Goal: Transaction & Acquisition: Obtain resource

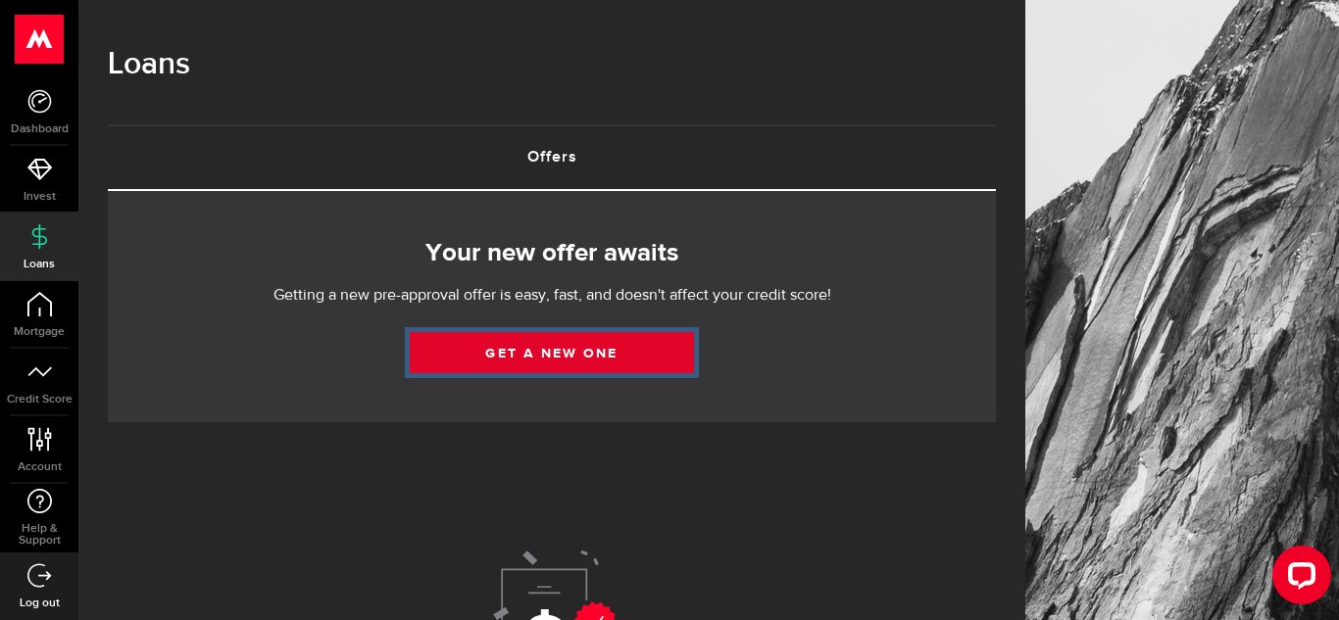
click at [560, 353] on link "Get a new one" at bounding box center [552, 352] width 284 height 41
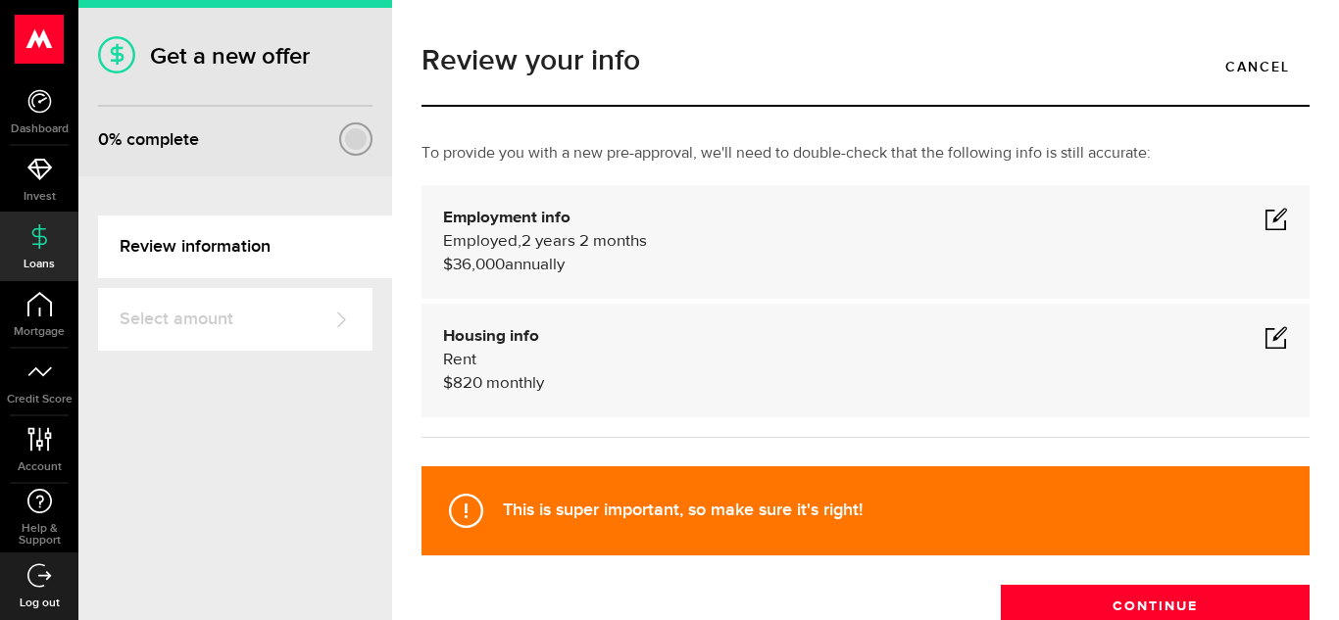
click at [352, 140] on div at bounding box center [356, 139] width 22 height 22
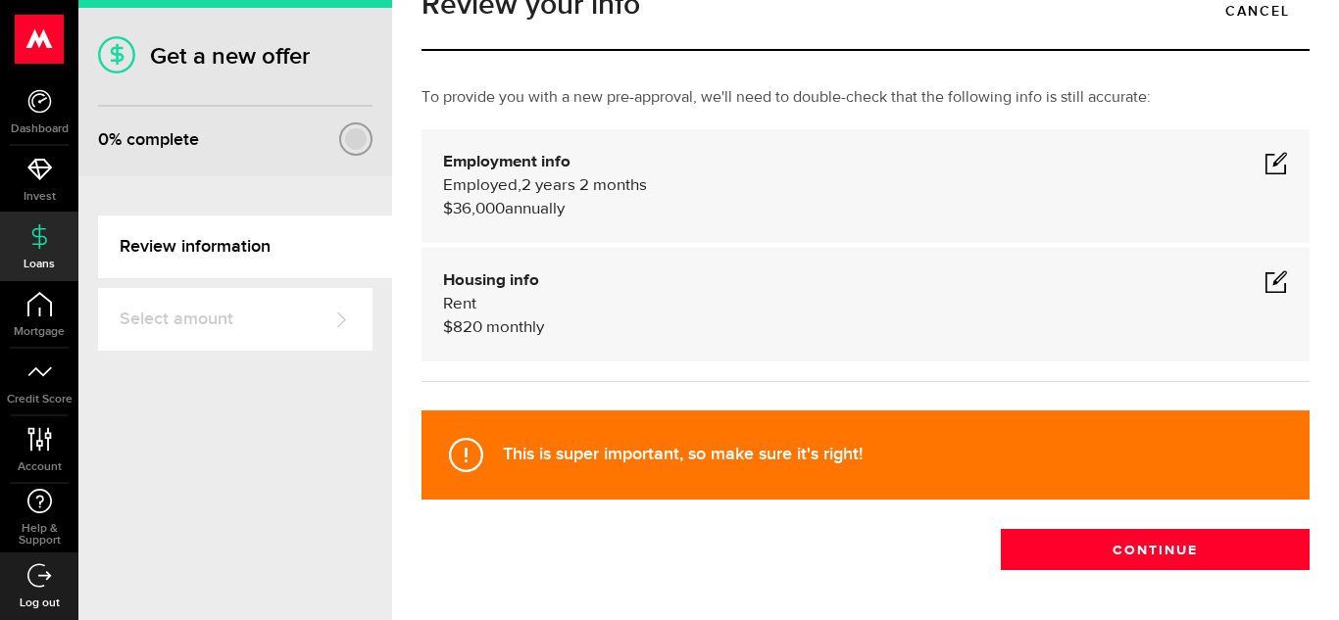
click at [1273, 165] on span at bounding box center [1276, 163] width 24 height 24
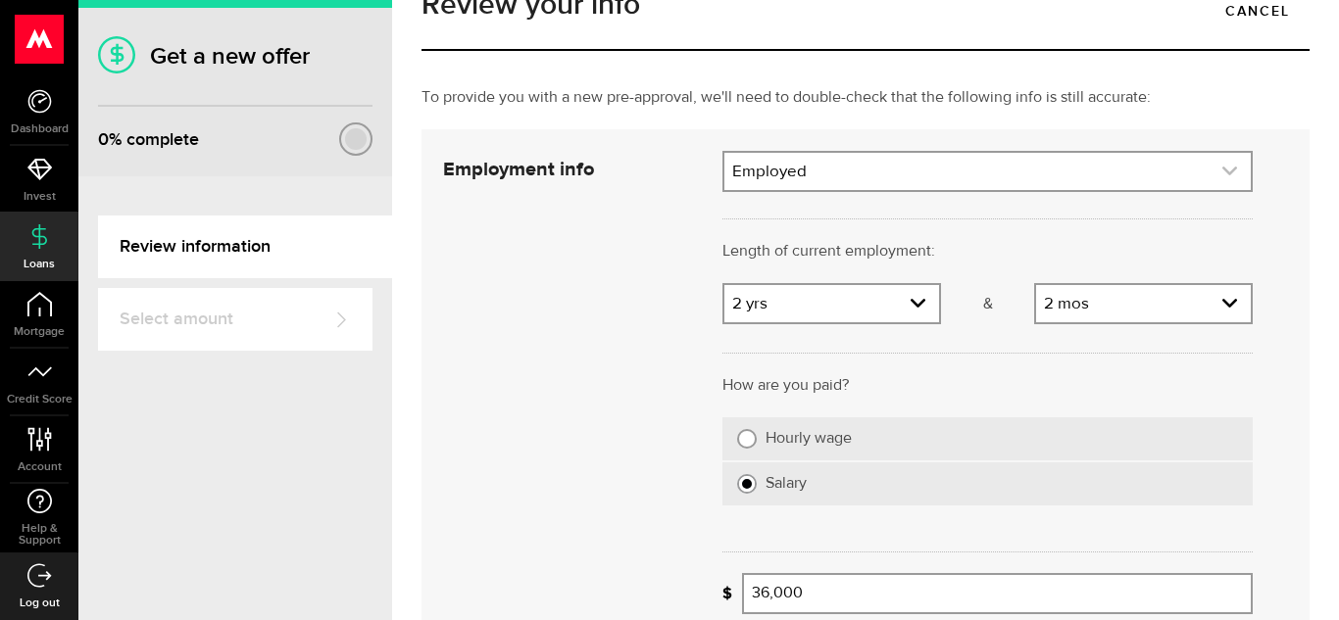
click at [1221, 172] on icon "expand select" at bounding box center [1229, 171] width 17 height 17
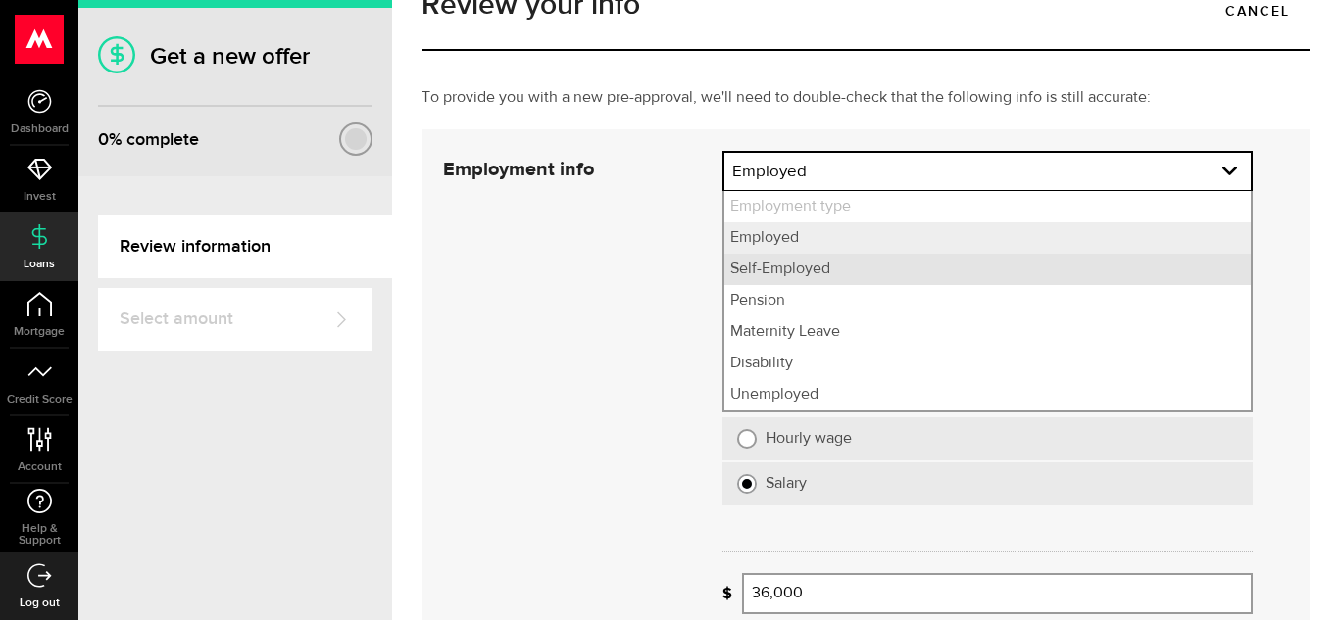
click at [1088, 265] on li "Self-Employed" at bounding box center [987, 269] width 526 height 31
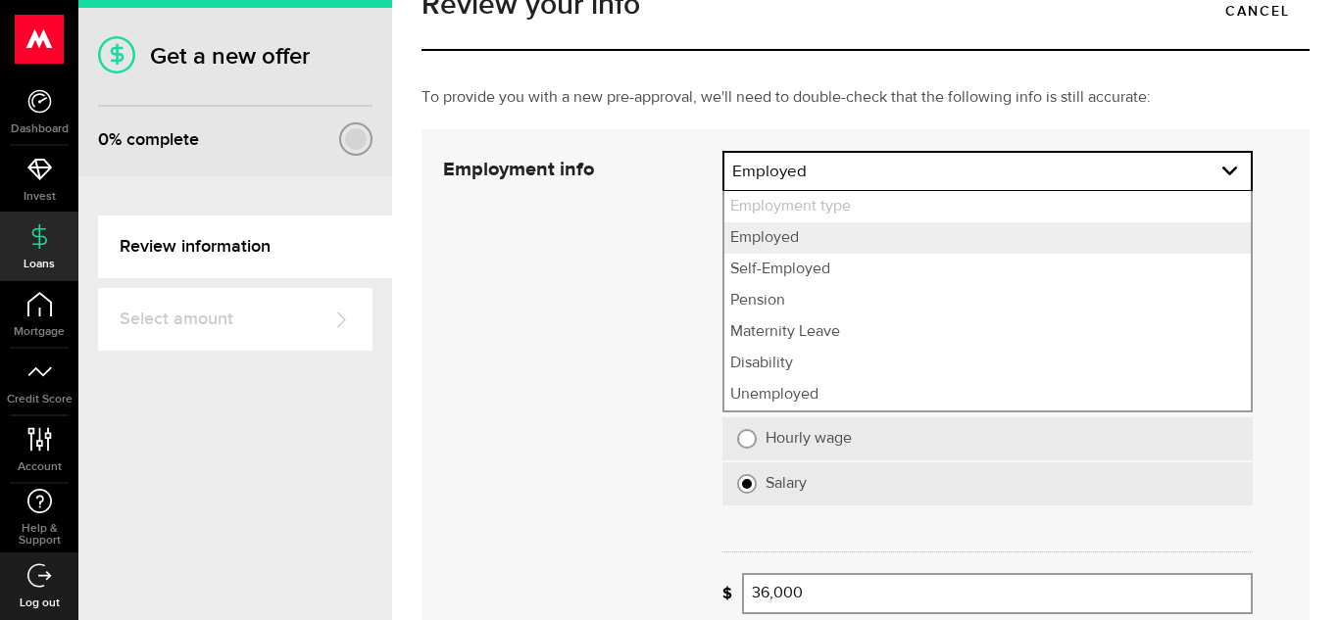
select select "Self-Employed"
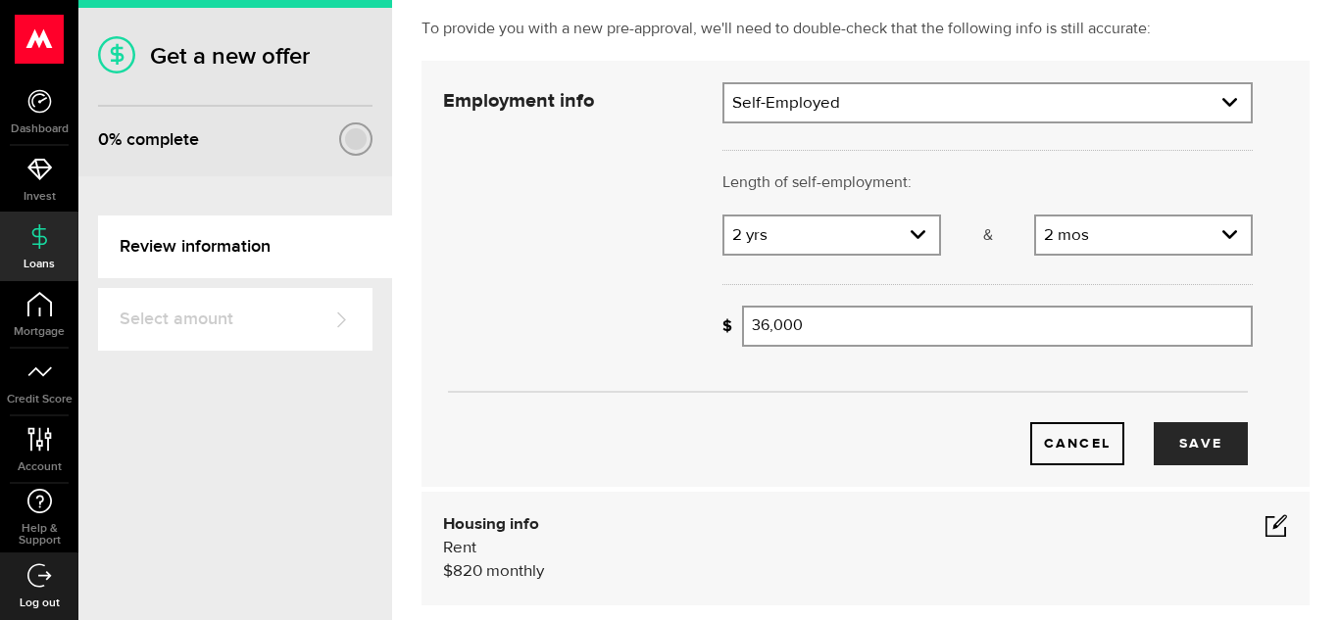
scroll to position [126, 0]
click at [875, 237] on link "expand select" at bounding box center [831, 233] width 215 height 37
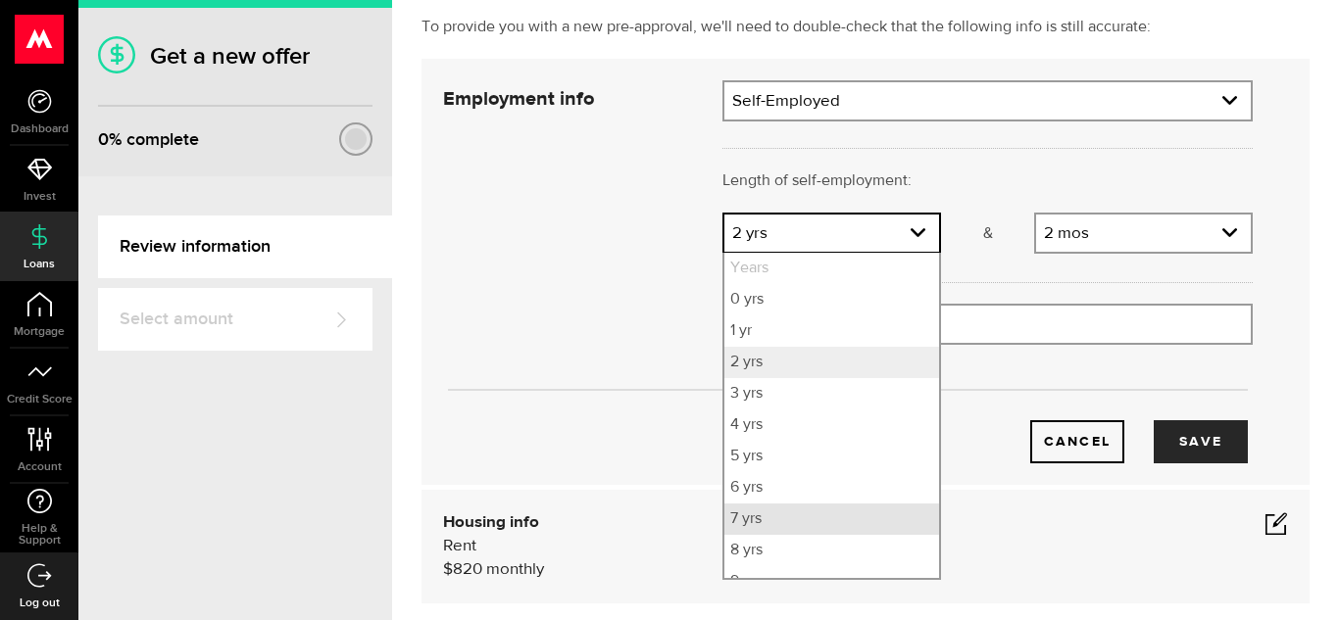
click at [856, 515] on li "7 yrs" at bounding box center [831, 519] width 215 height 31
select select "7"
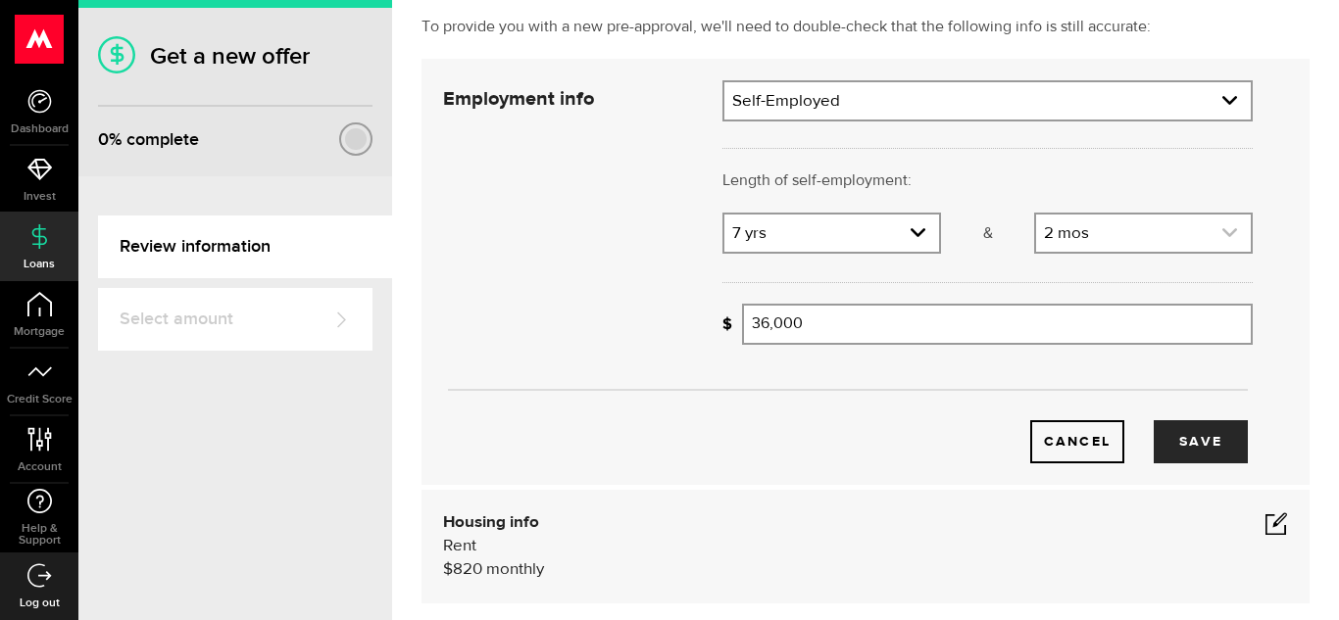
click at [1193, 215] on link "expand select" at bounding box center [1143, 233] width 215 height 37
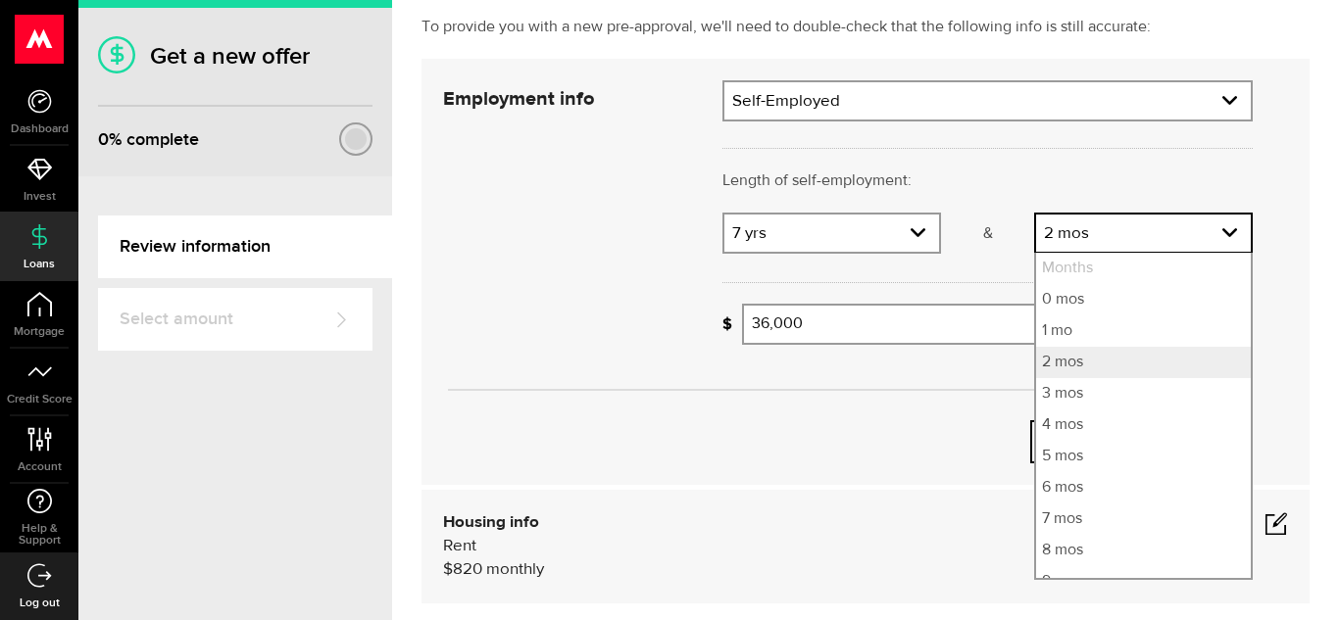
click at [1163, 270] on li "Months" at bounding box center [1143, 268] width 215 height 31
click at [1105, 303] on li "0 mos" at bounding box center [1143, 299] width 215 height 31
select select "0"
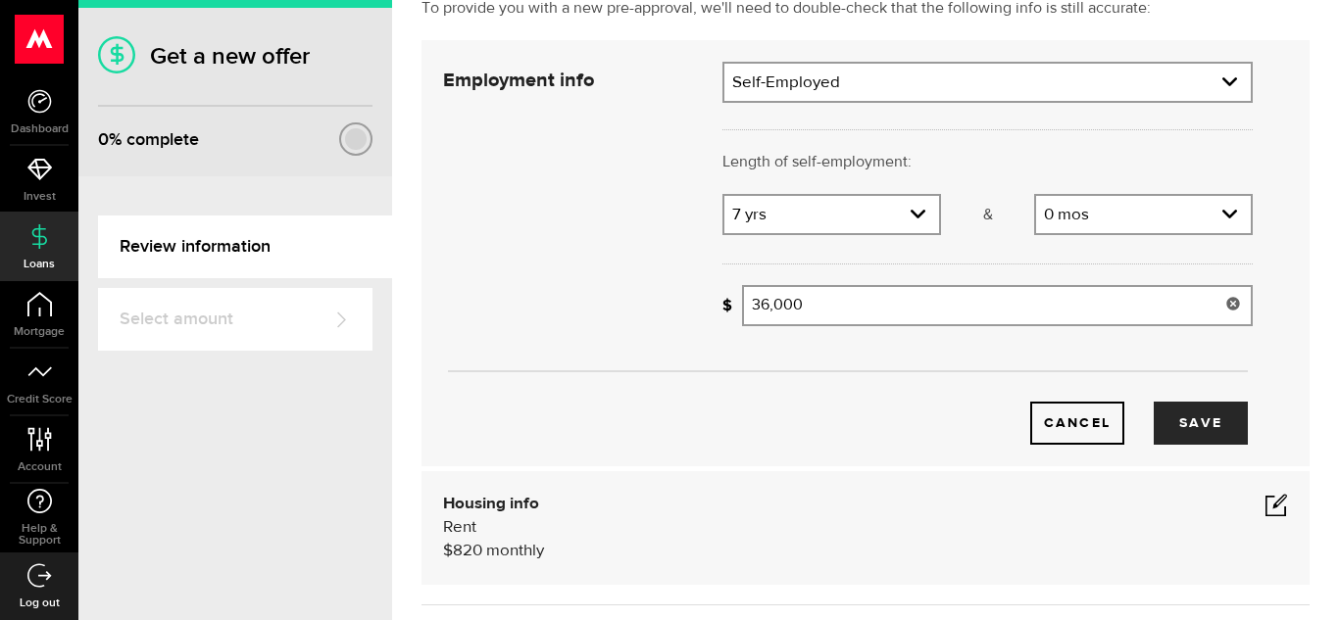
scroll to position [150, 0]
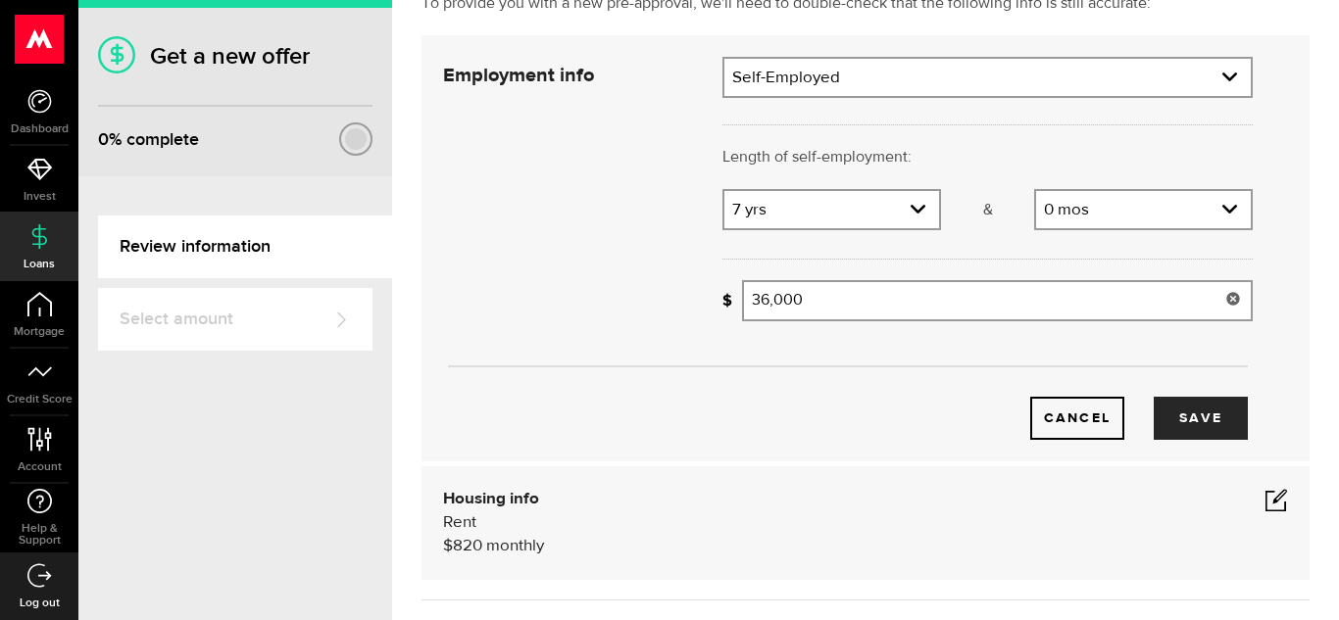
click at [1229, 301] on use at bounding box center [1232, 298] width 13 height 13
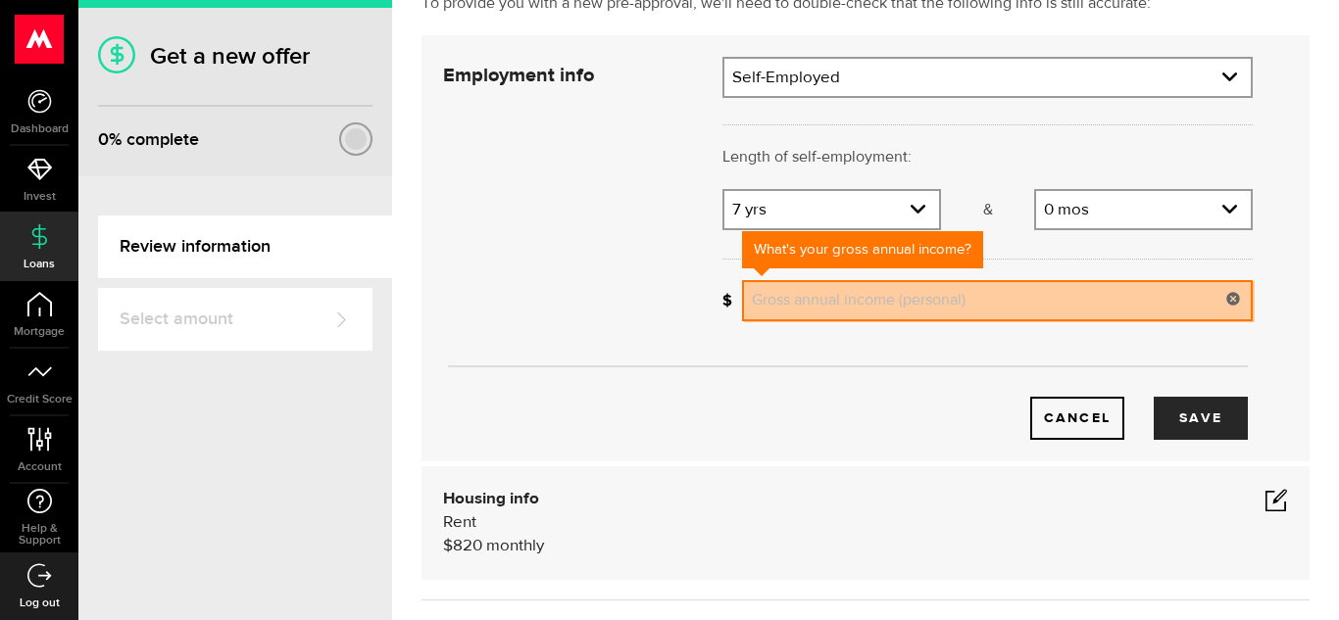
click at [1050, 309] on input "Gross annual income (personal)" at bounding box center [997, 300] width 511 height 41
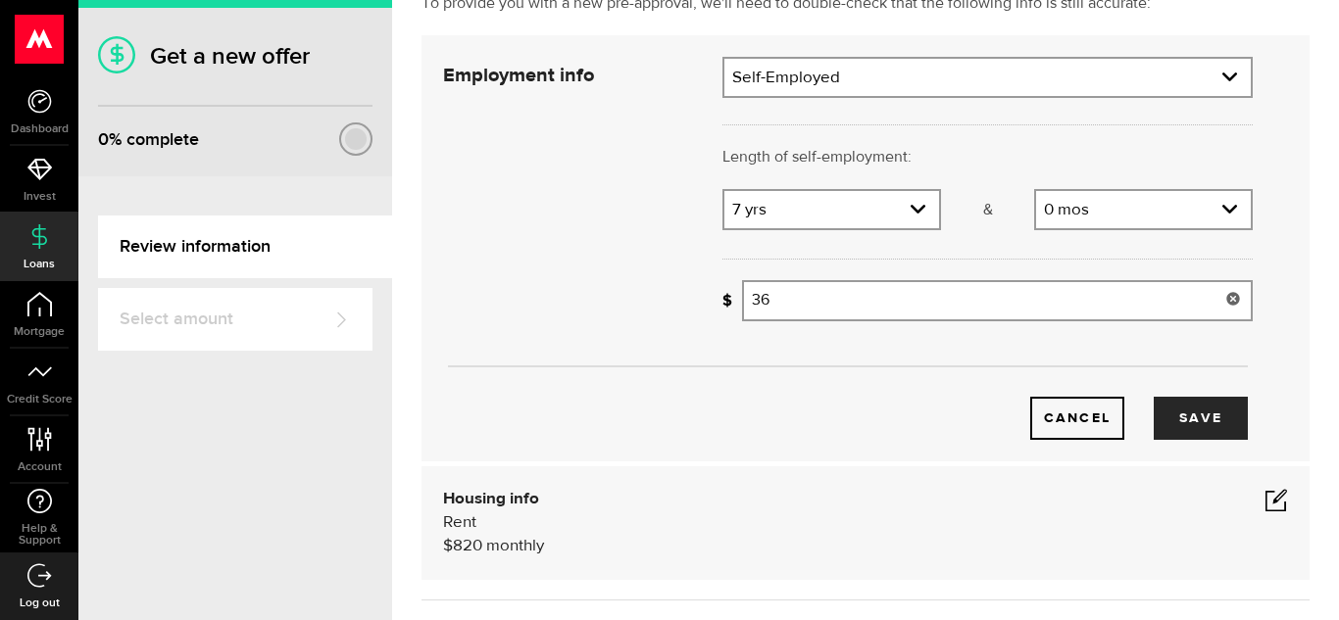
type input "3"
type input "50,000"
click at [901, 449] on div "Employment info Employed Hourly , 7 years (on maternity leave) $36,000 annually…" at bounding box center [865, 248] width 888 height 426
click at [1215, 407] on button "Save" at bounding box center [1200, 418] width 94 height 43
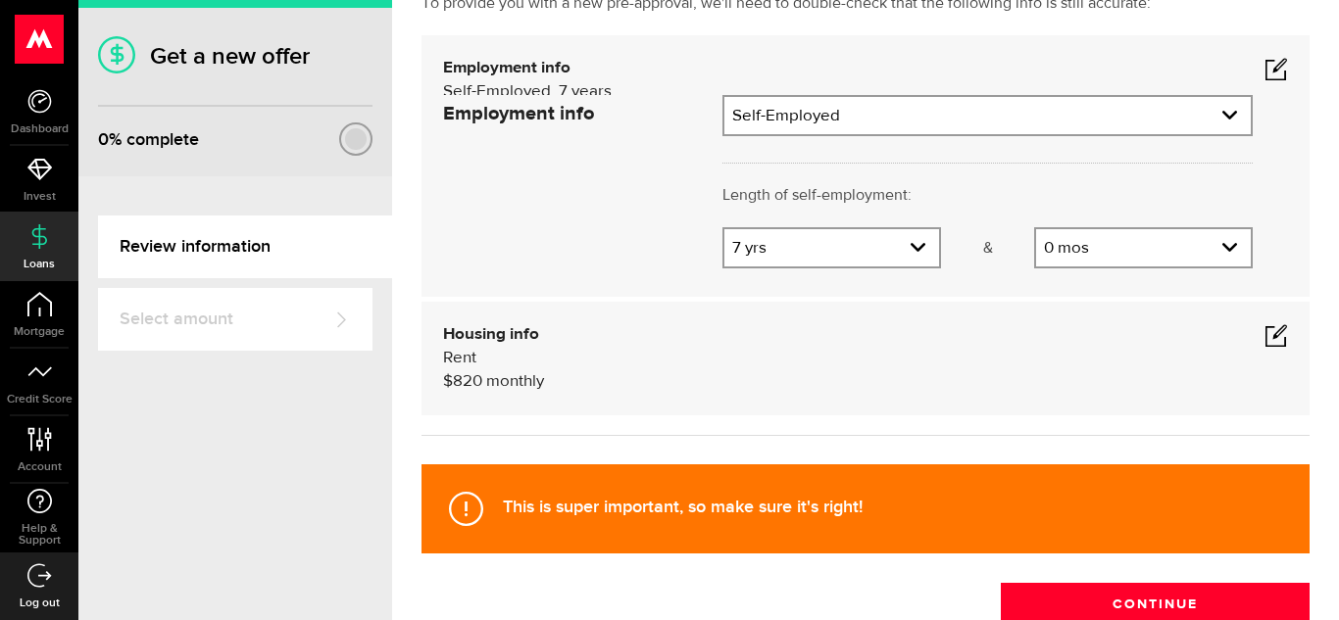
scroll to position [131, 0]
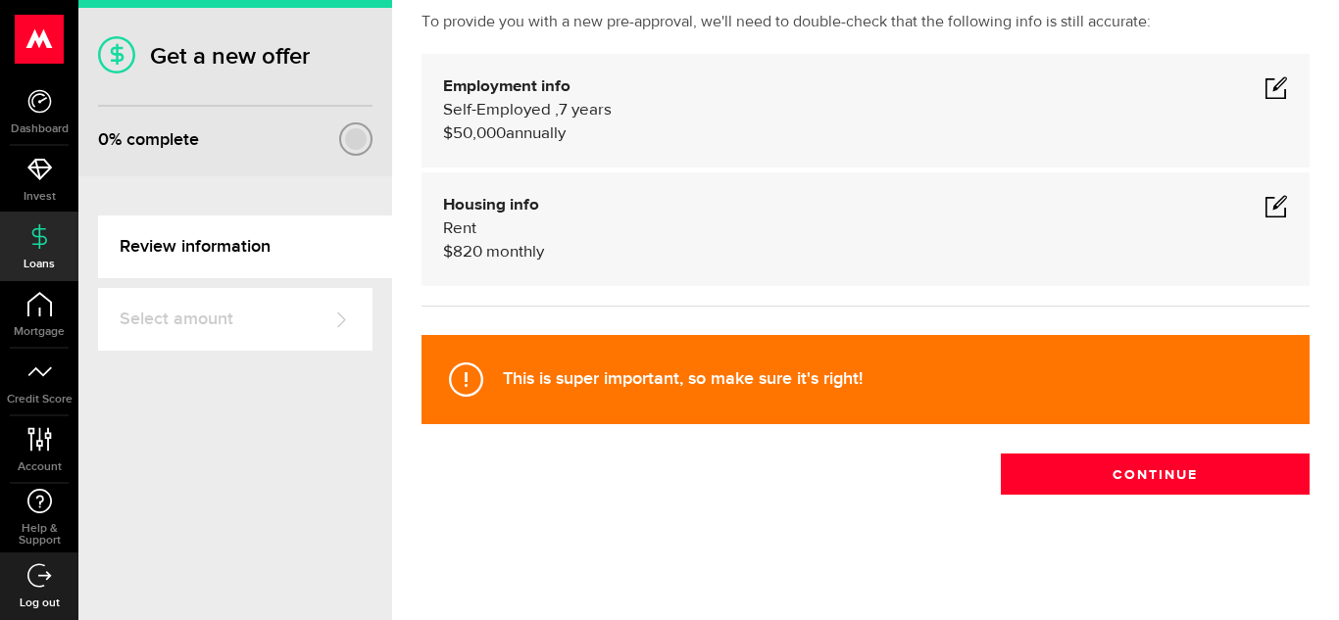
click at [1268, 212] on span at bounding box center [1276, 206] width 24 height 24
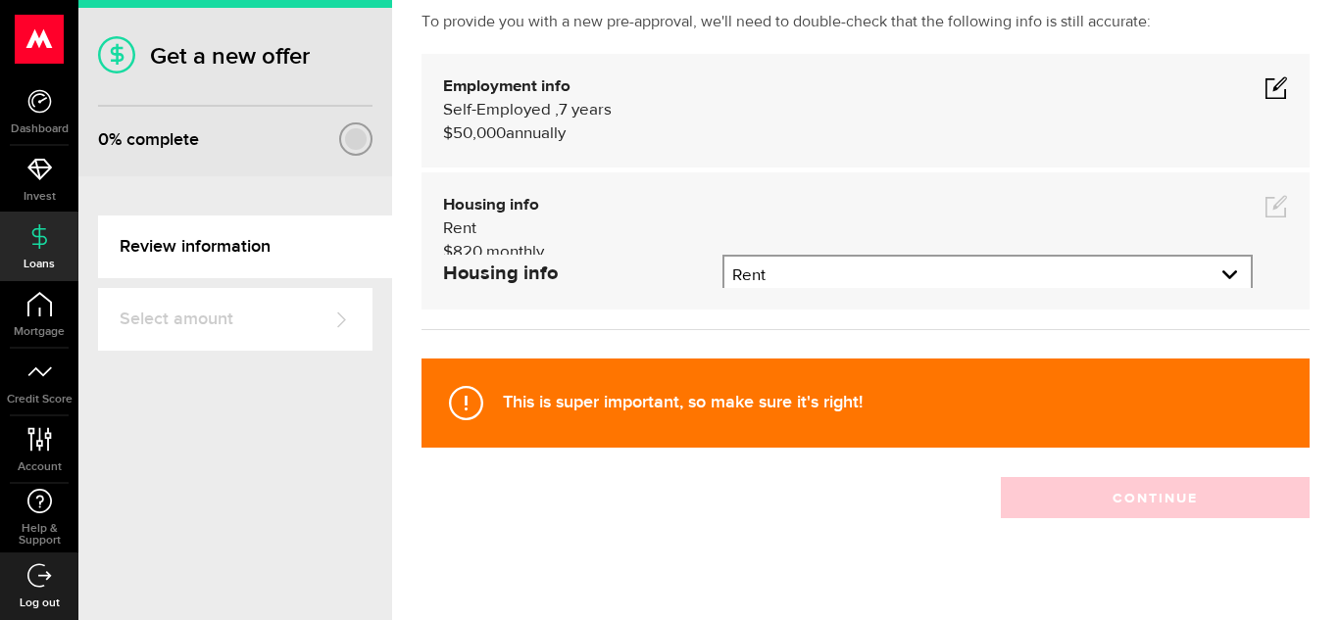
scroll to position [150, 0]
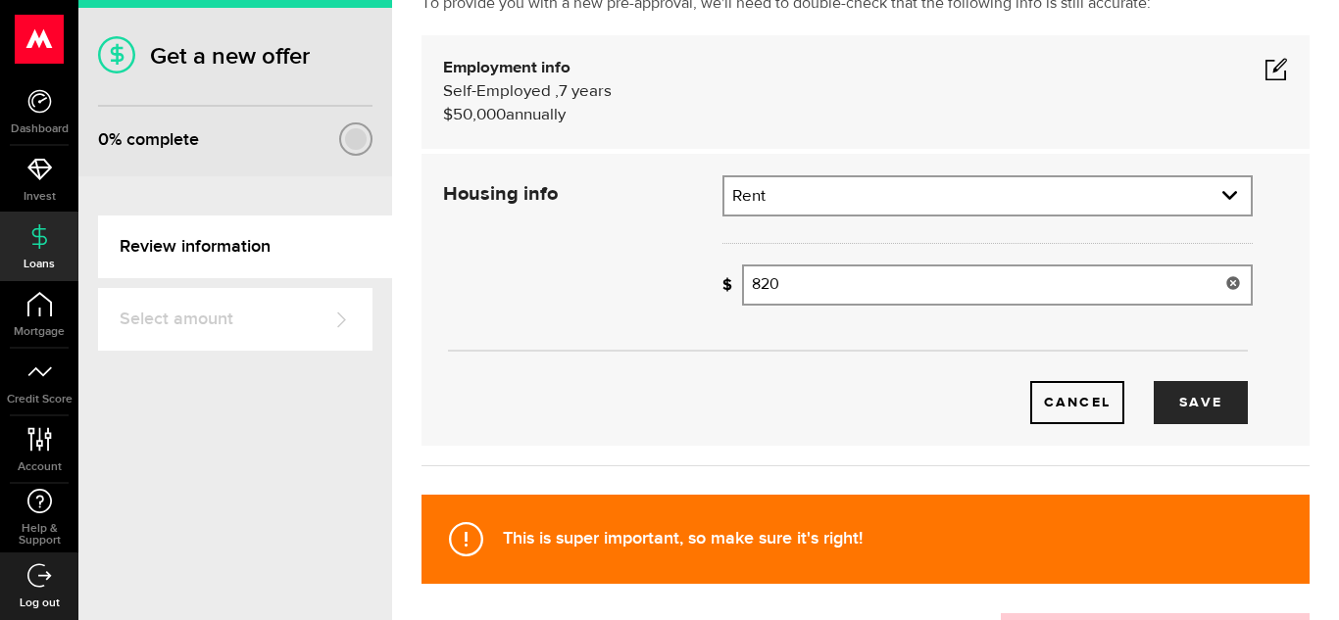
click at [840, 294] on input "820" at bounding box center [997, 285] width 511 height 41
type input "825"
click at [1193, 410] on button "Save" at bounding box center [1200, 402] width 94 height 43
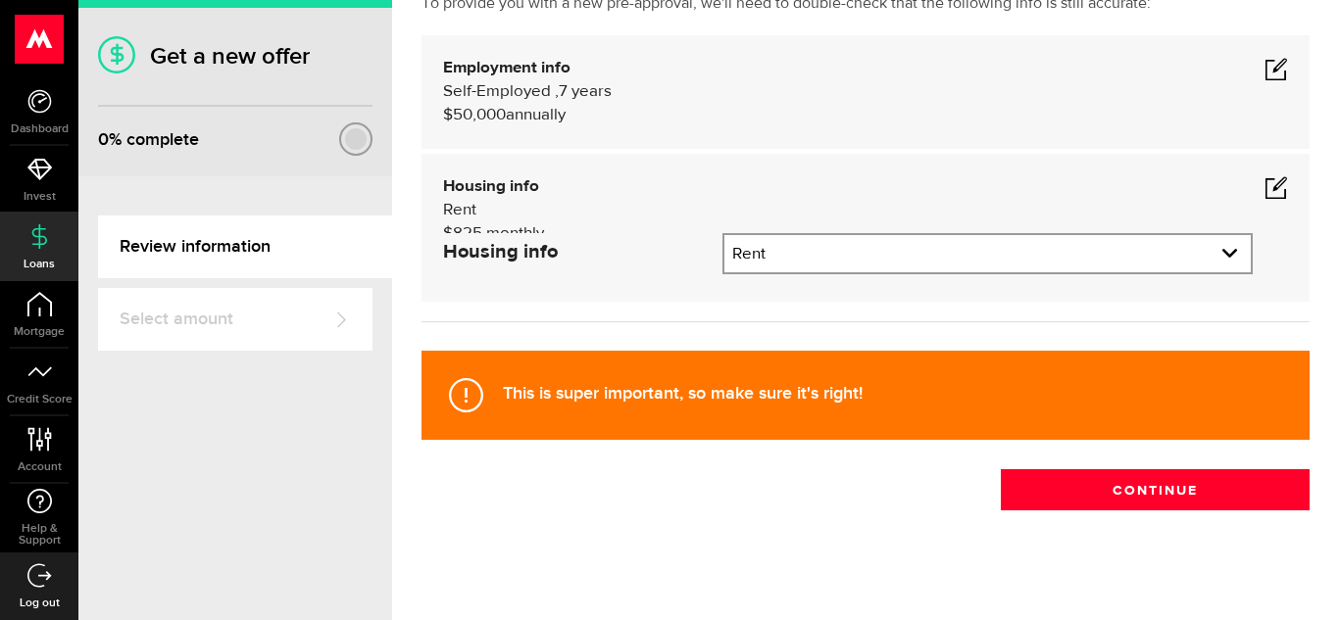
scroll to position [131, 0]
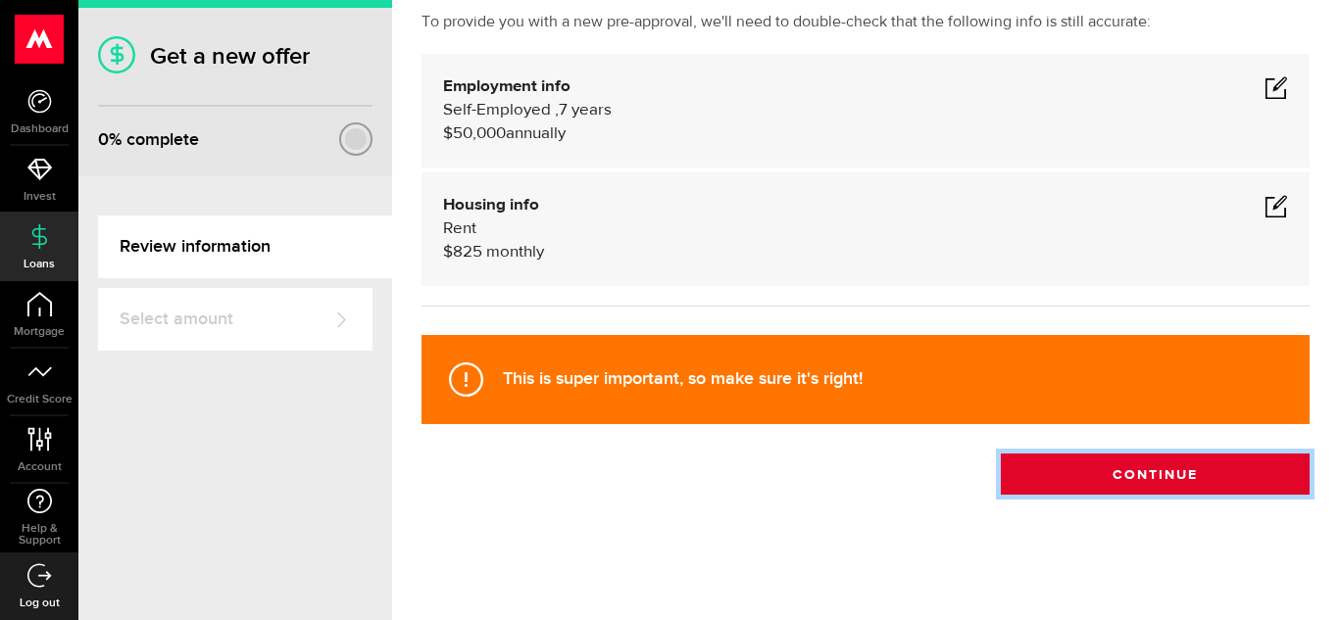
click at [1145, 476] on button "Continue" at bounding box center [1155, 474] width 309 height 41
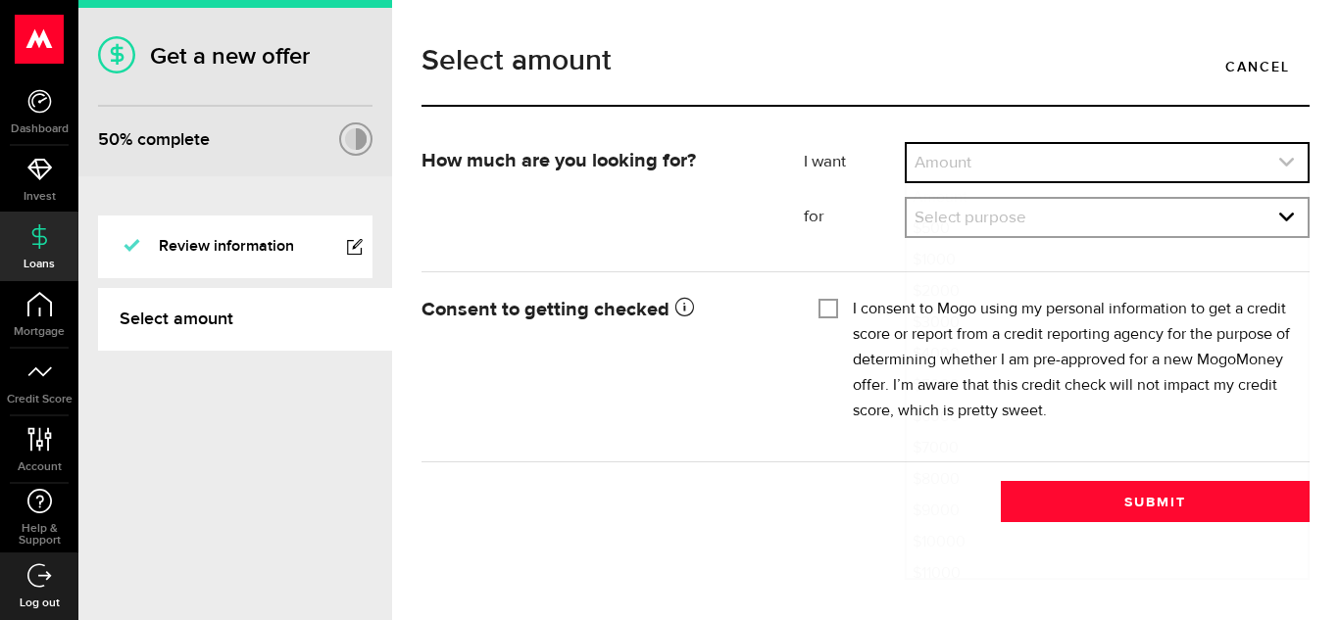
click at [1178, 161] on link "expand select" at bounding box center [1107, 162] width 401 height 37
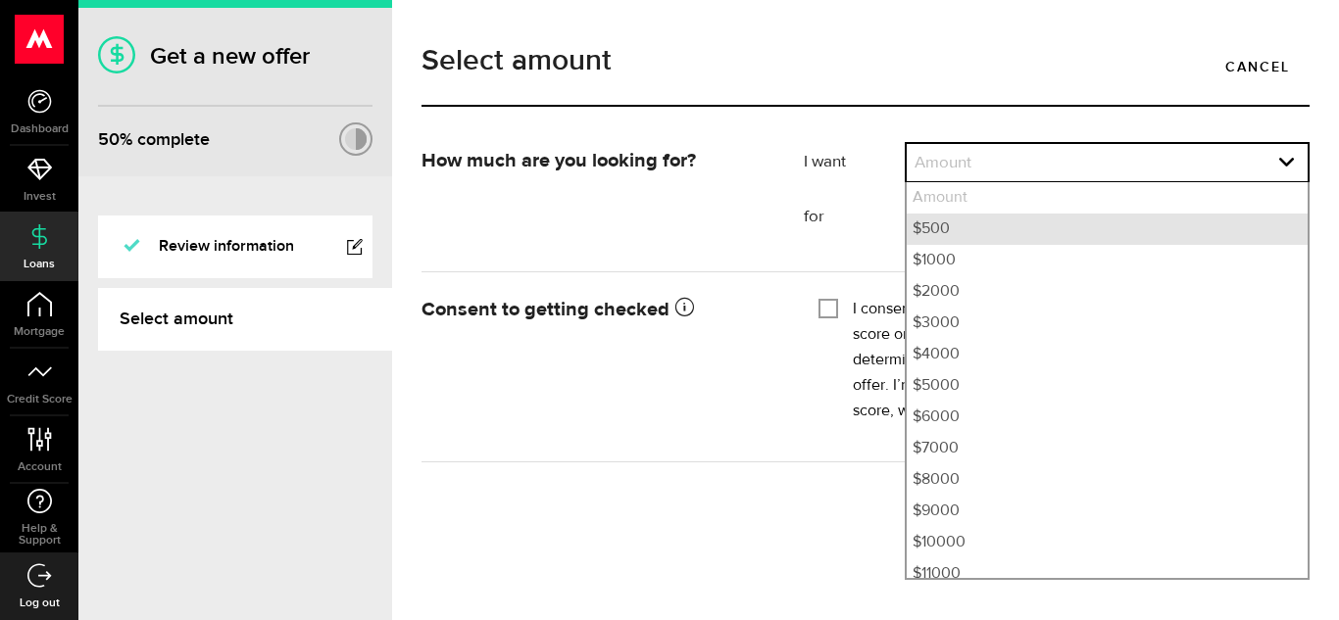
click at [1040, 227] on li "$500" at bounding box center [1107, 229] width 401 height 31
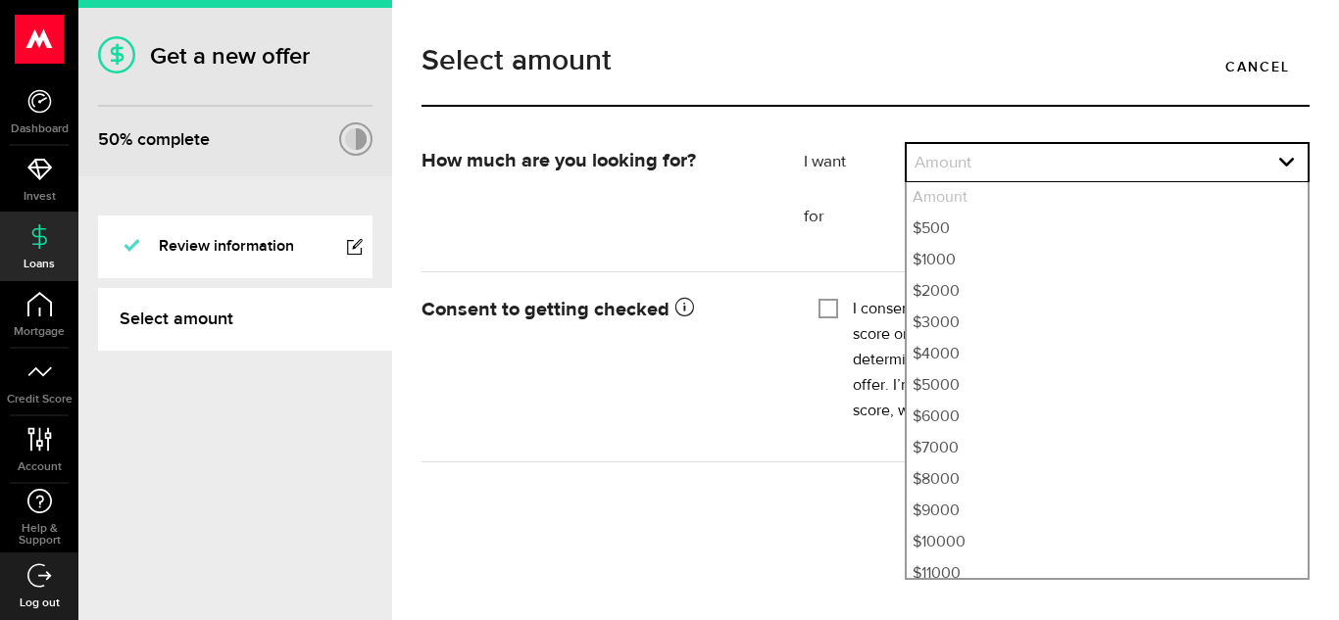
select select "500"
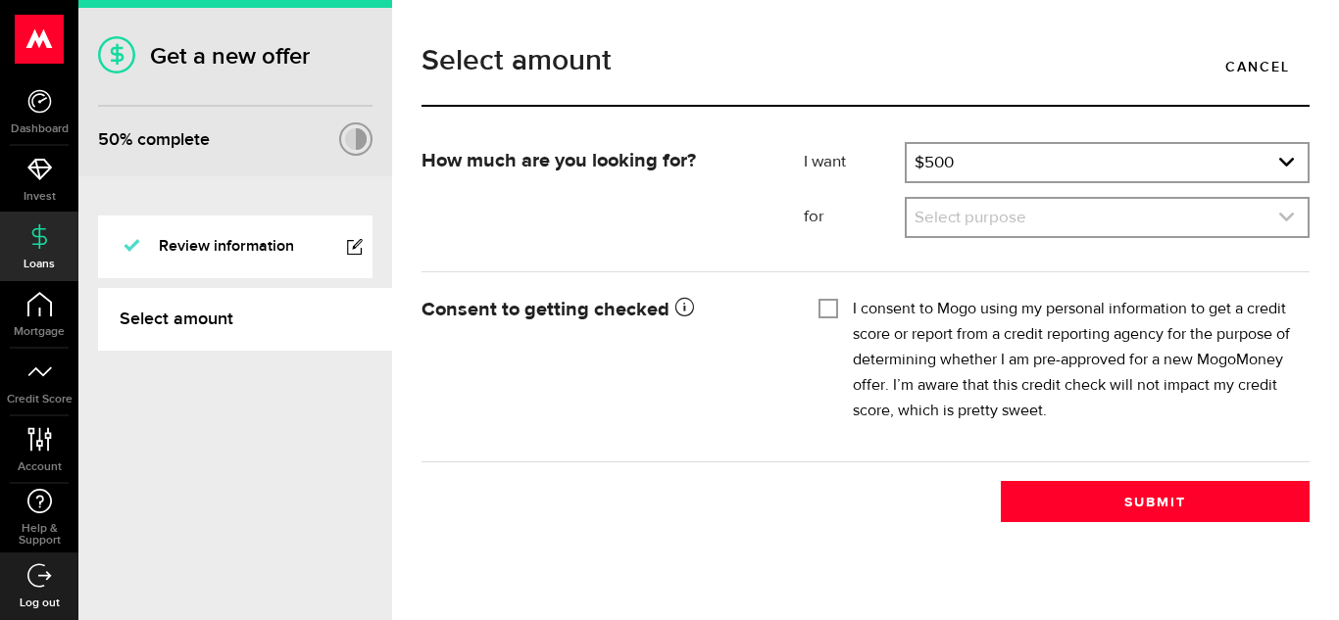
click at [1039, 223] on link "expand select" at bounding box center [1107, 217] width 401 height 37
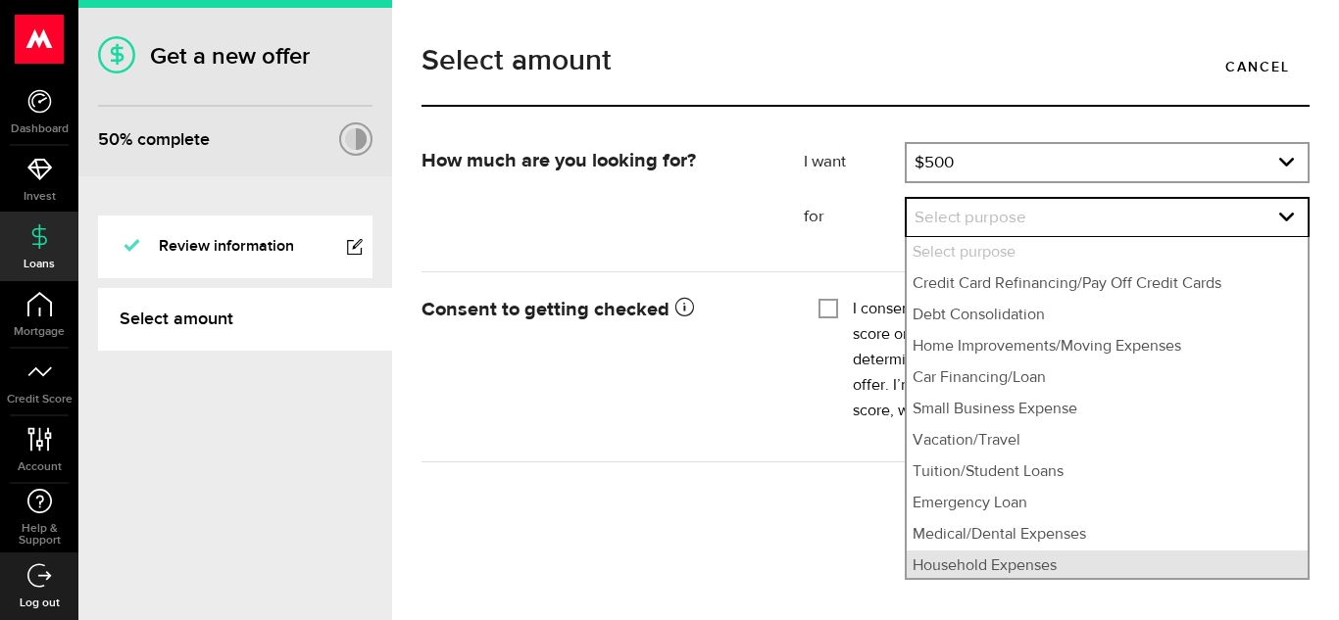
scroll to position [4, 0]
click at [987, 562] on li "Household Expenses" at bounding box center [1107, 562] width 401 height 31
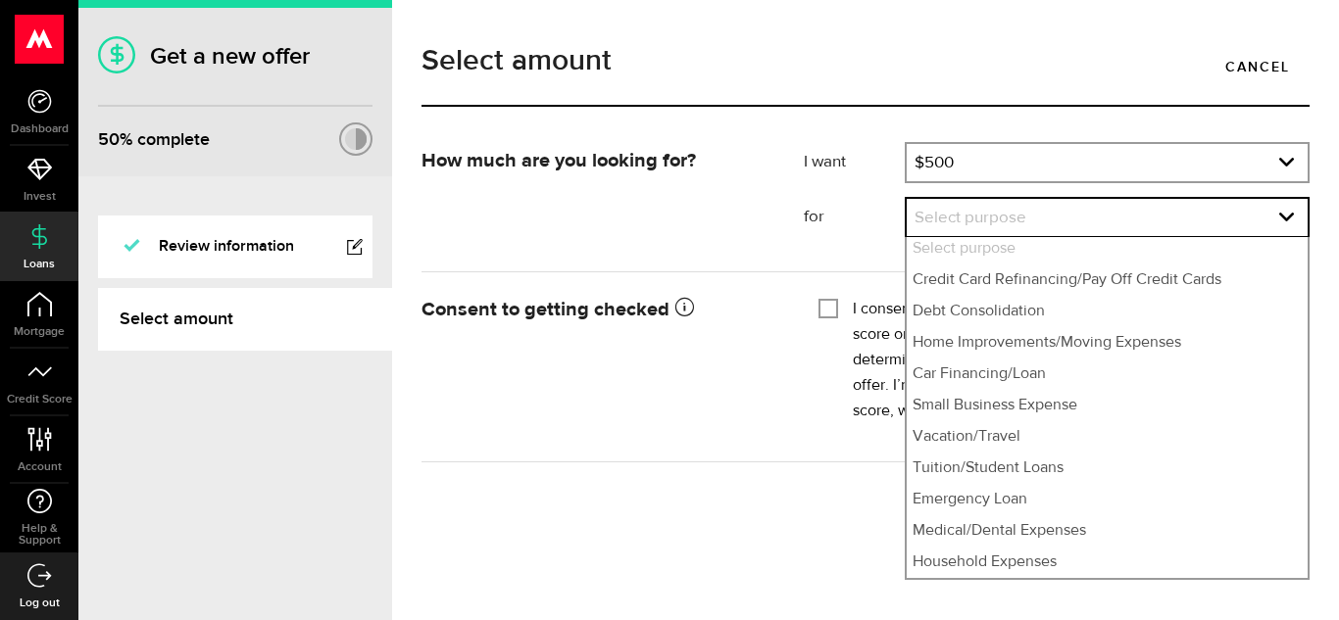
select select "Household Expenses"
